Goal: Transaction & Acquisition: Purchase product/service

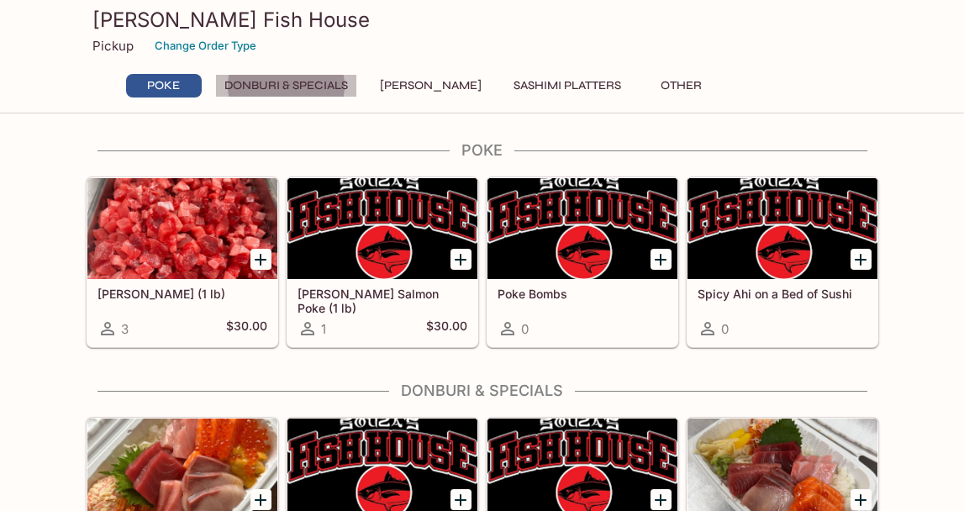
click at [277, 87] on button "Donburi & Specials" at bounding box center [286, 86] width 142 height 24
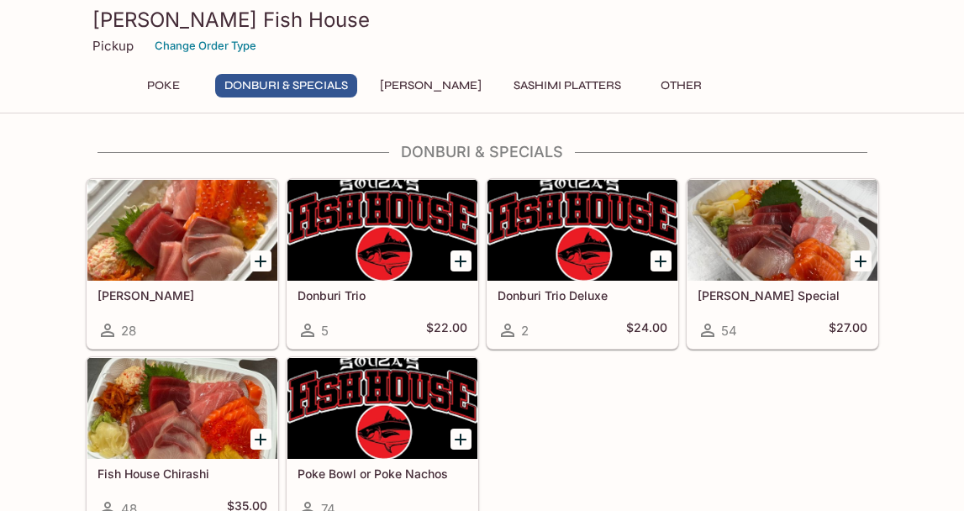
scroll to position [232, 0]
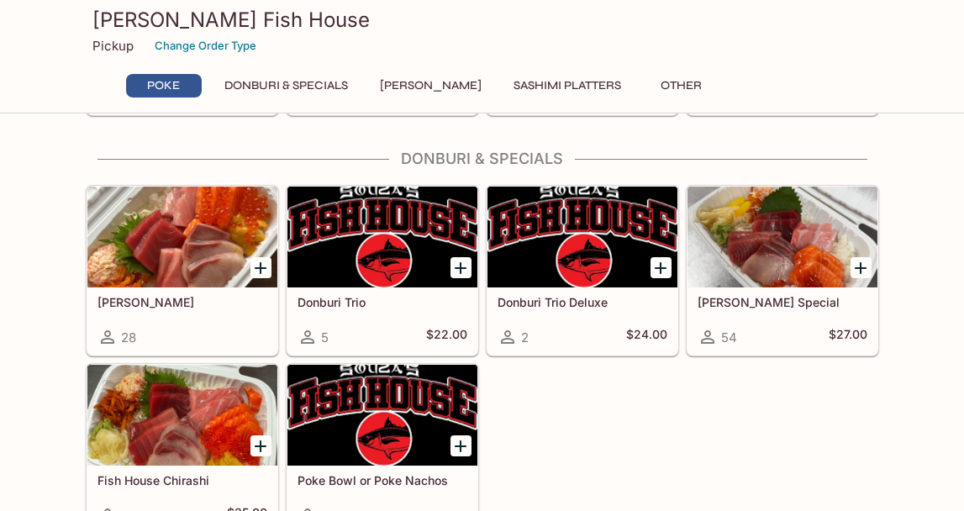
click at [210, 296] on h5 "[PERSON_NAME]" at bounding box center [183, 302] width 170 height 14
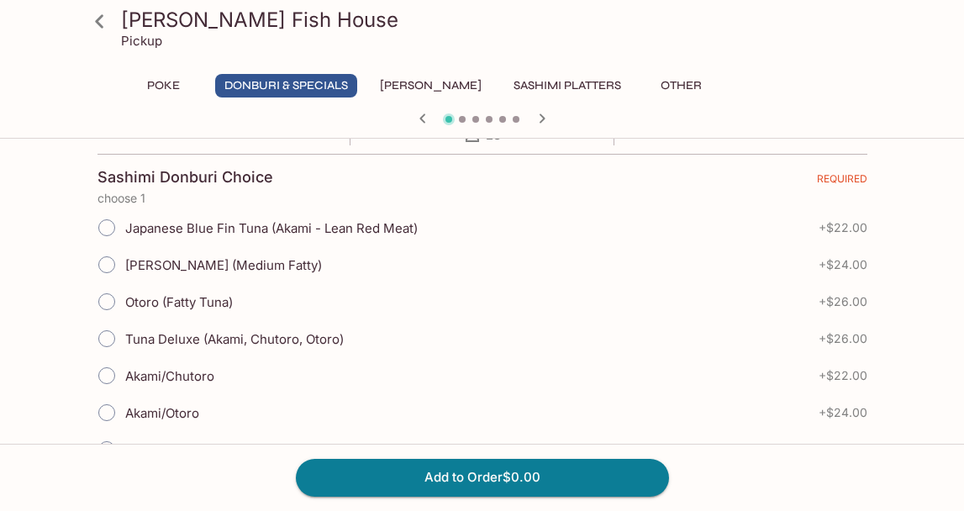
scroll to position [329, 0]
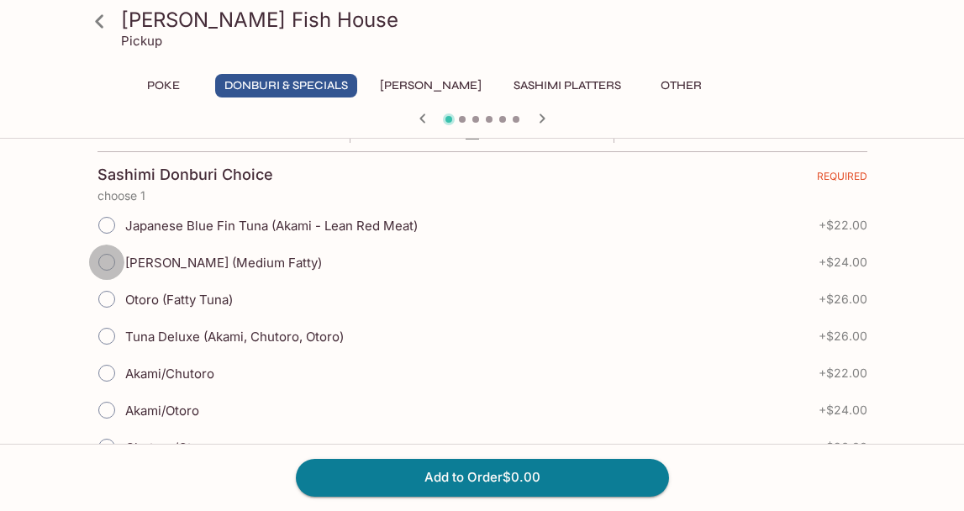
click at [103, 263] on input "[PERSON_NAME] (Medium Fatty)" at bounding box center [106, 262] width 35 height 35
radio input "true"
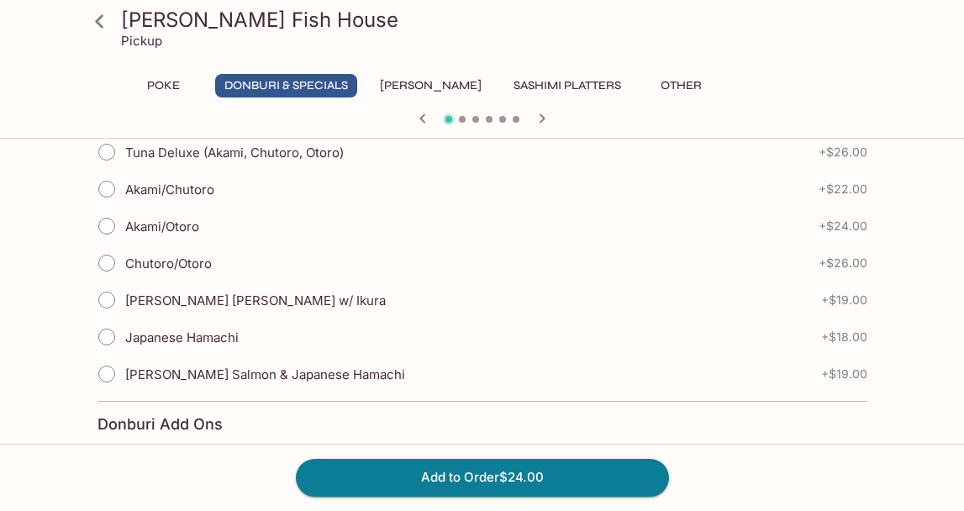
scroll to position [509, 0]
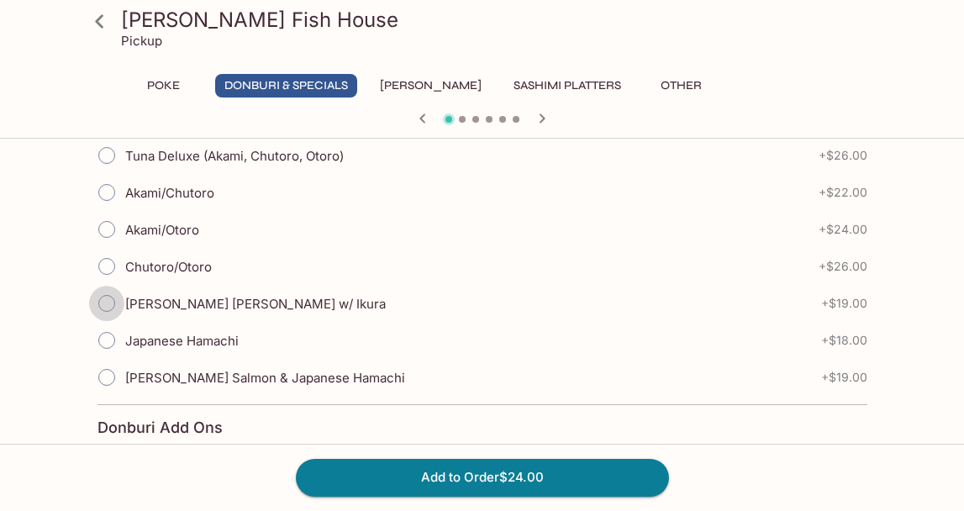
click at [101, 309] on input "[PERSON_NAME] [PERSON_NAME] w/ Ikura" at bounding box center [106, 303] width 35 height 35
radio input "true"
click at [102, 379] on input "[PERSON_NAME] Salmon & Japanese Hamachi" at bounding box center [106, 377] width 35 height 35
radio input "true"
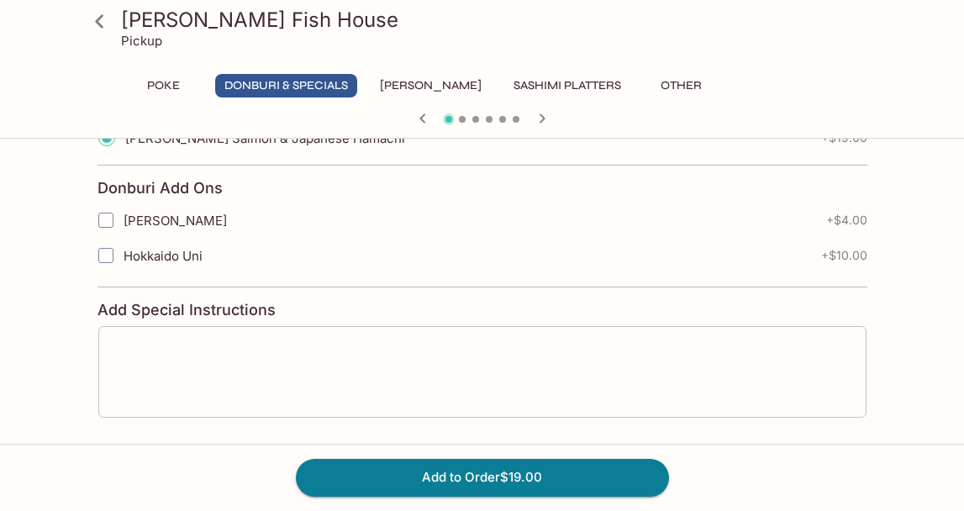
scroll to position [750, 0]
click at [421, 477] on button "Add to Order $19.00" at bounding box center [482, 477] width 373 height 37
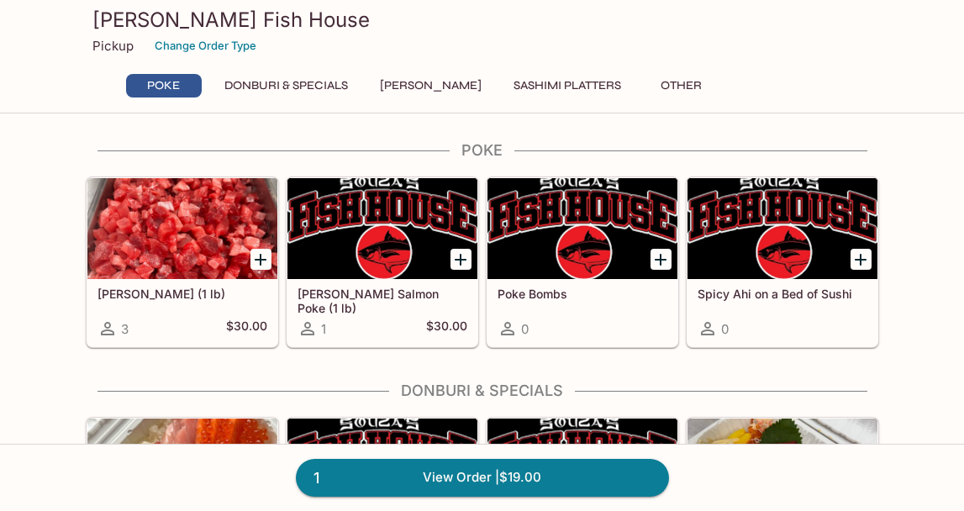
click at [283, 87] on button "Donburi & Specials" at bounding box center [286, 86] width 142 height 24
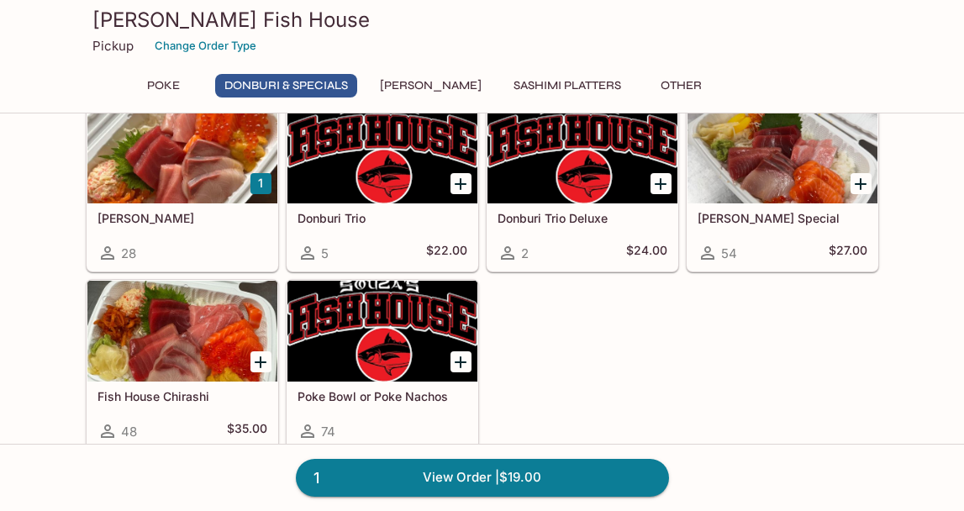
scroll to position [319, 0]
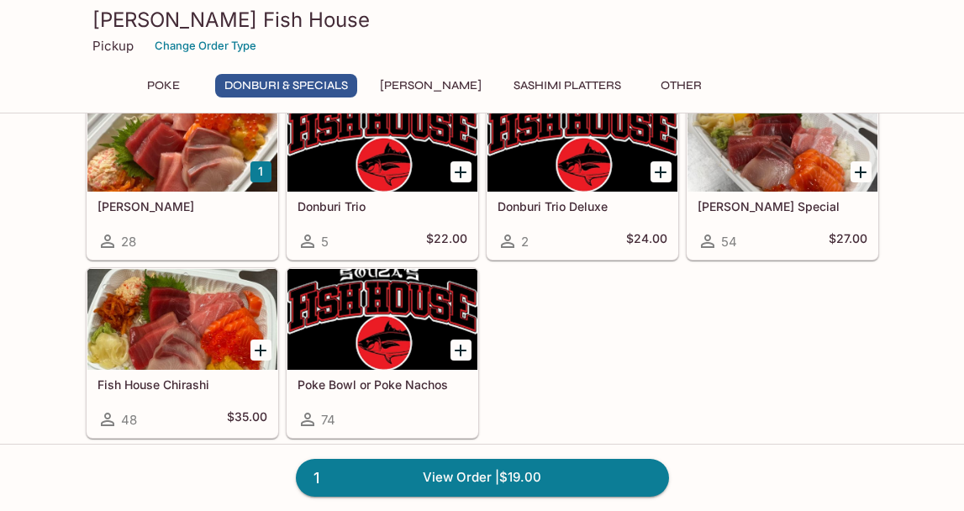
click at [244, 350] on div at bounding box center [261, 350] width 34 height 34
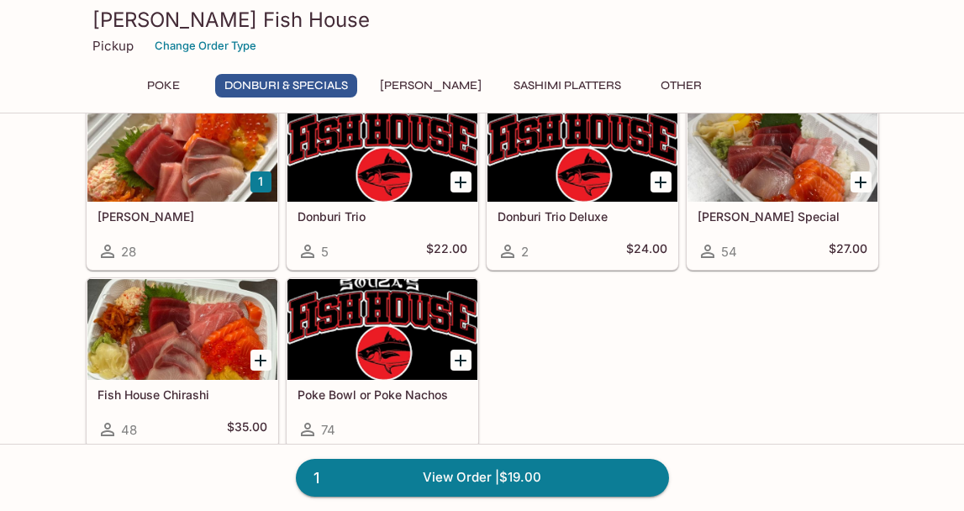
scroll to position [315, 0]
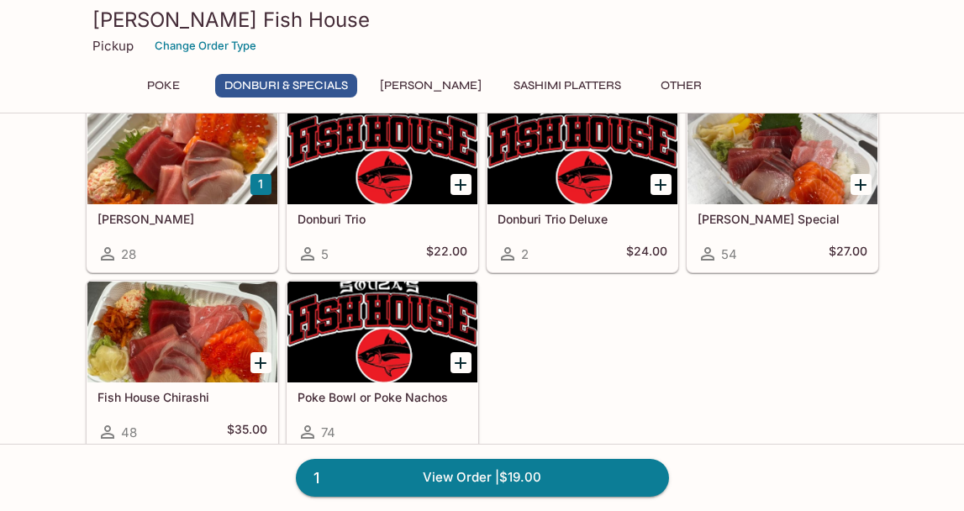
click at [224, 333] on div at bounding box center [182, 332] width 190 height 101
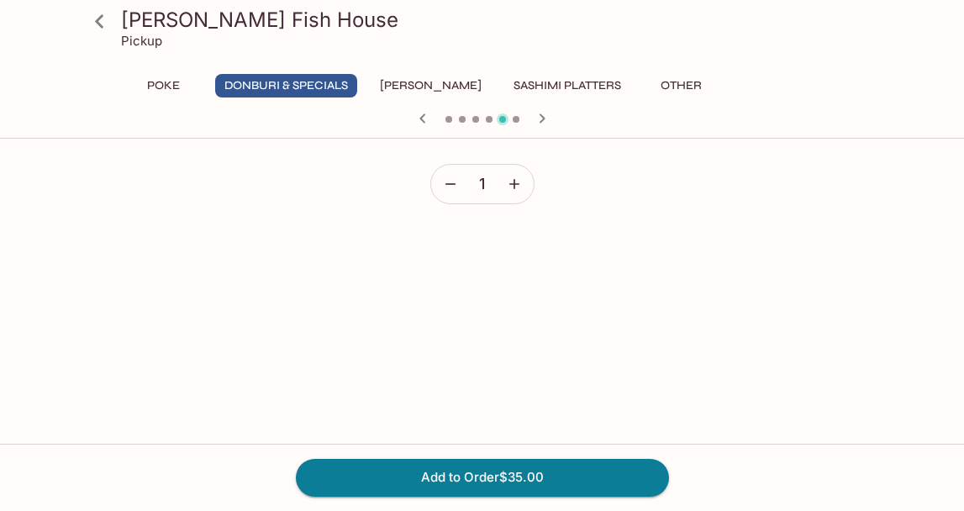
scroll to position [624, 0]
